Goal: Task Accomplishment & Management: Manage account settings

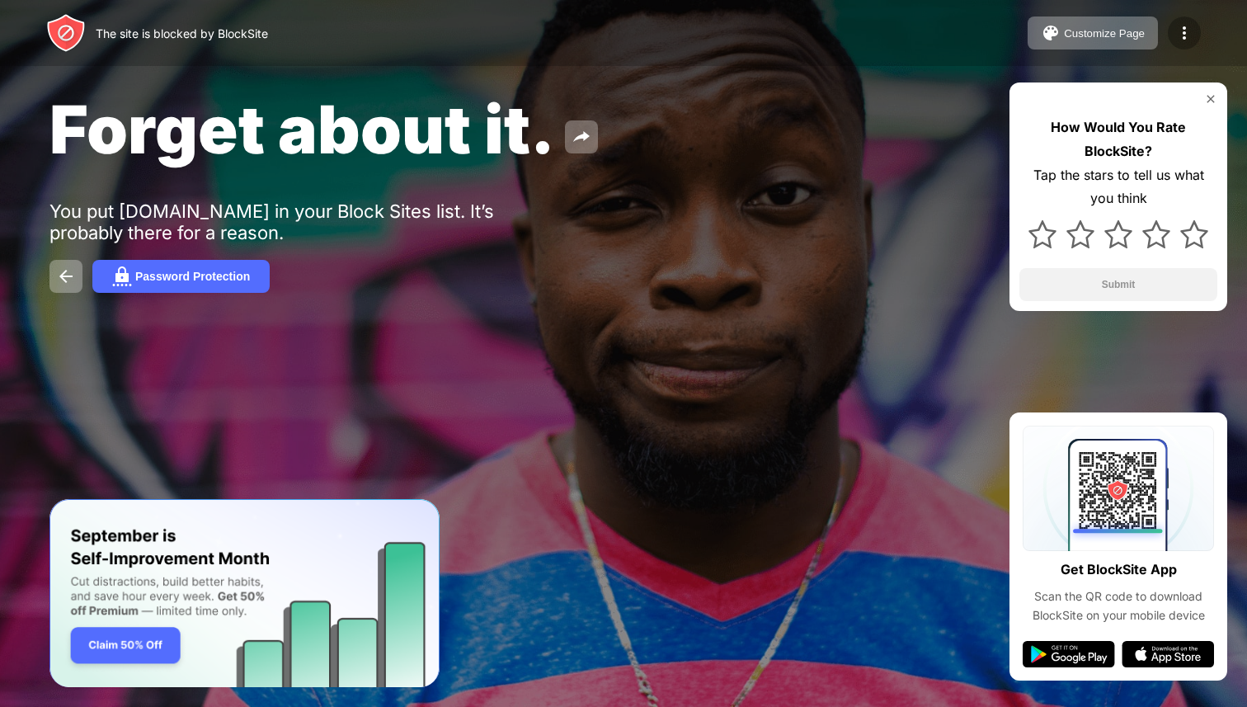
click at [1184, 35] on img at bounding box center [1185, 33] width 20 height 20
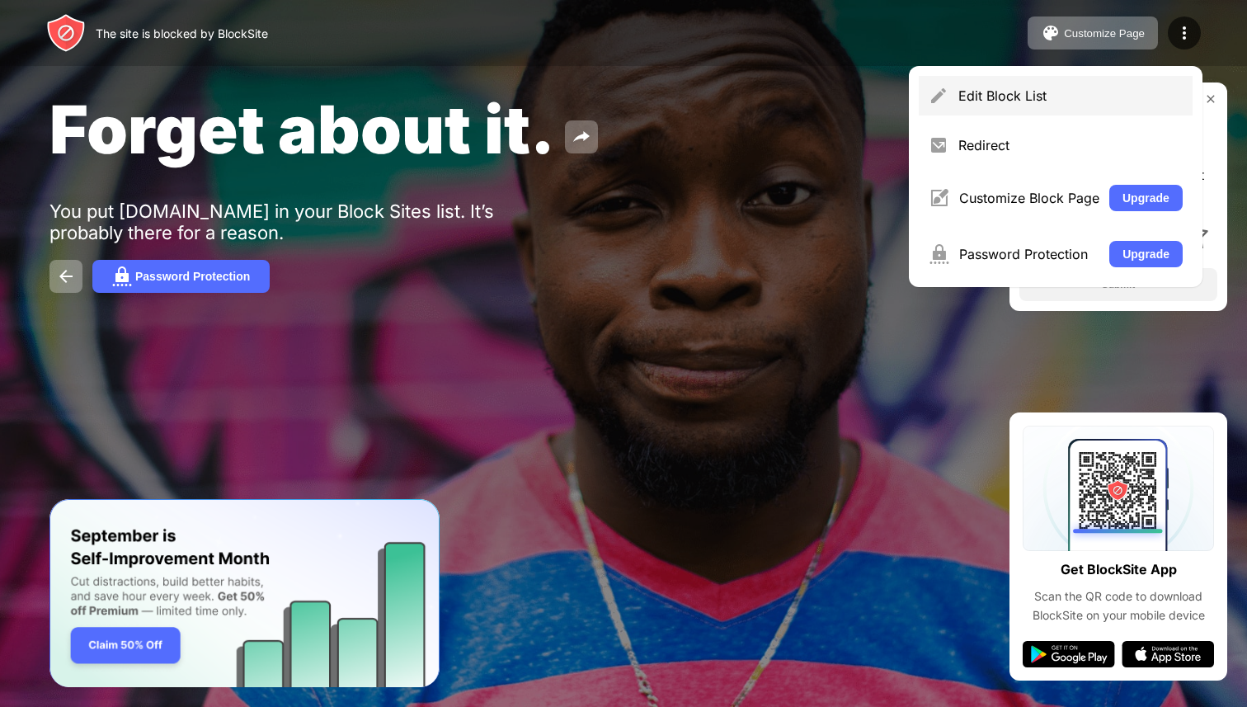
click at [1018, 96] on div "Edit Block List" at bounding box center [1071, 95] width 224 height 16
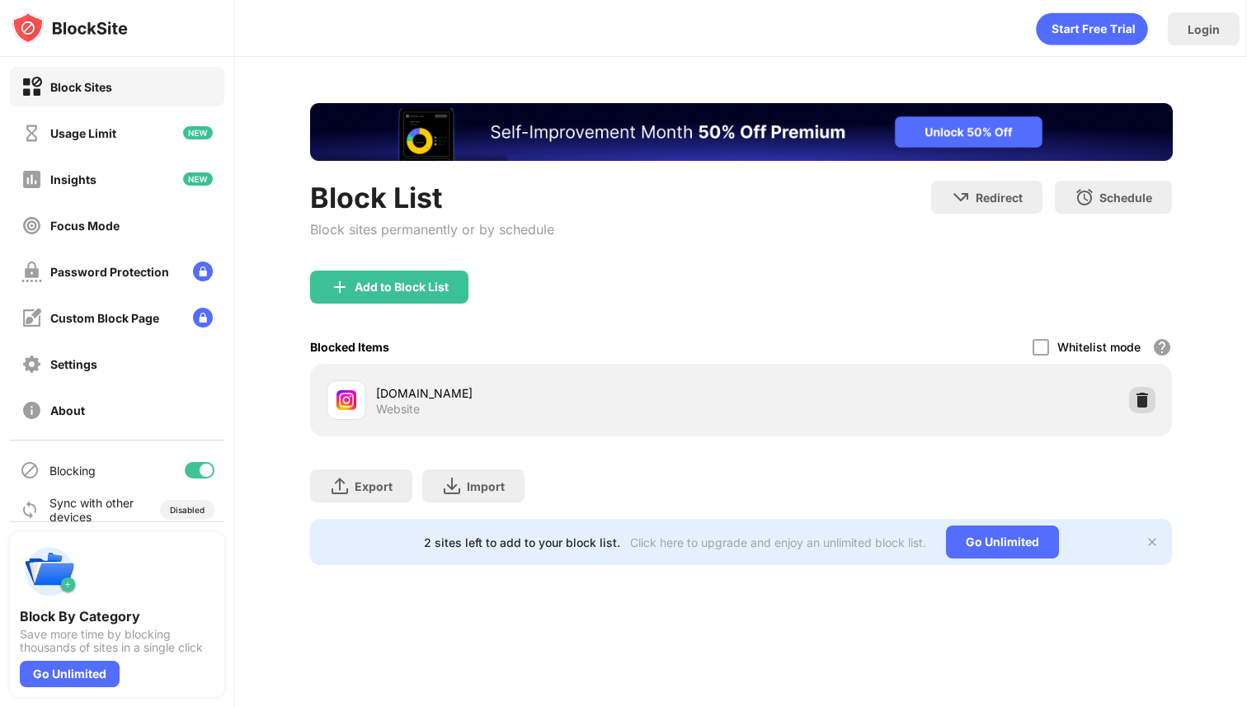
click at [1139, 403] on img at bounding box center [1142, 400] width 16 height 16
